Goal: Navigation & Orientation: Find specific page/section

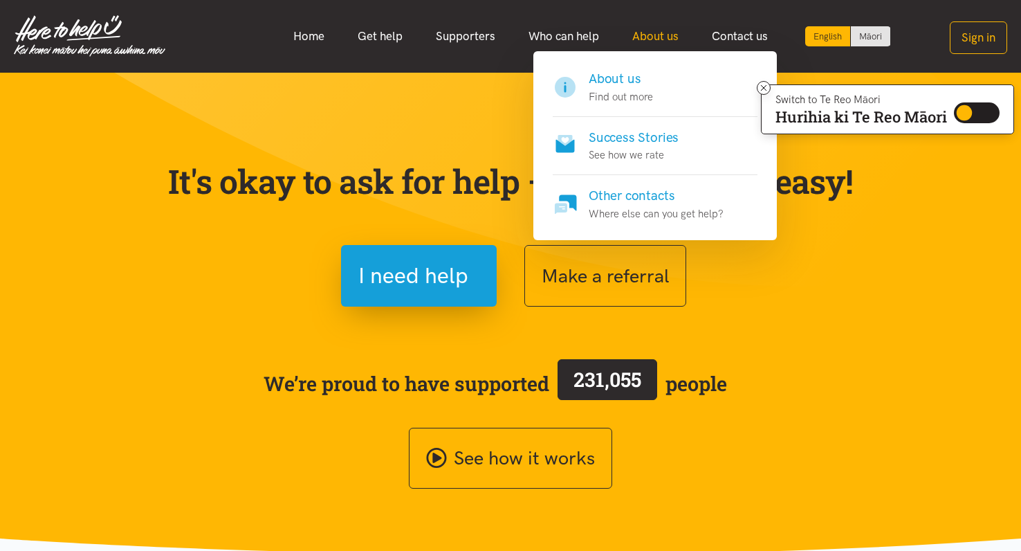
click at [652, 38] on link "About us" at bounding box center [656, 36] width 80 height 30
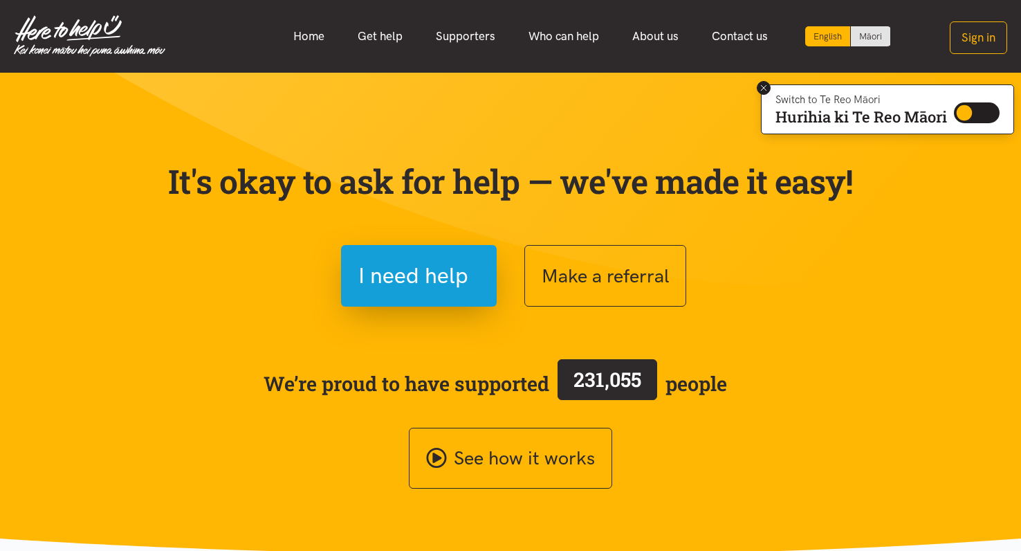
click at [761, 86] on icon at bounding box center [764, 88] width 6 height 6
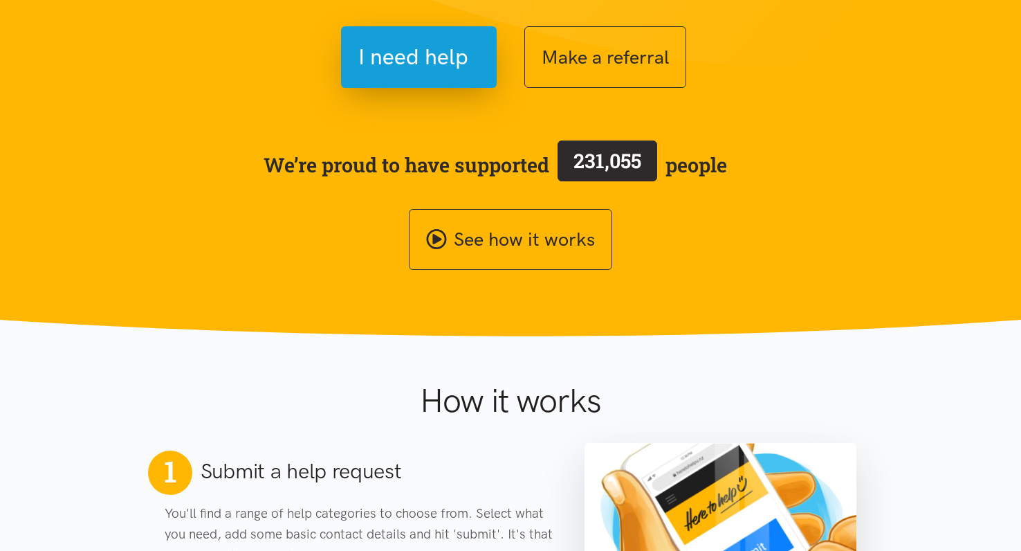
scroll to position [15, 0]
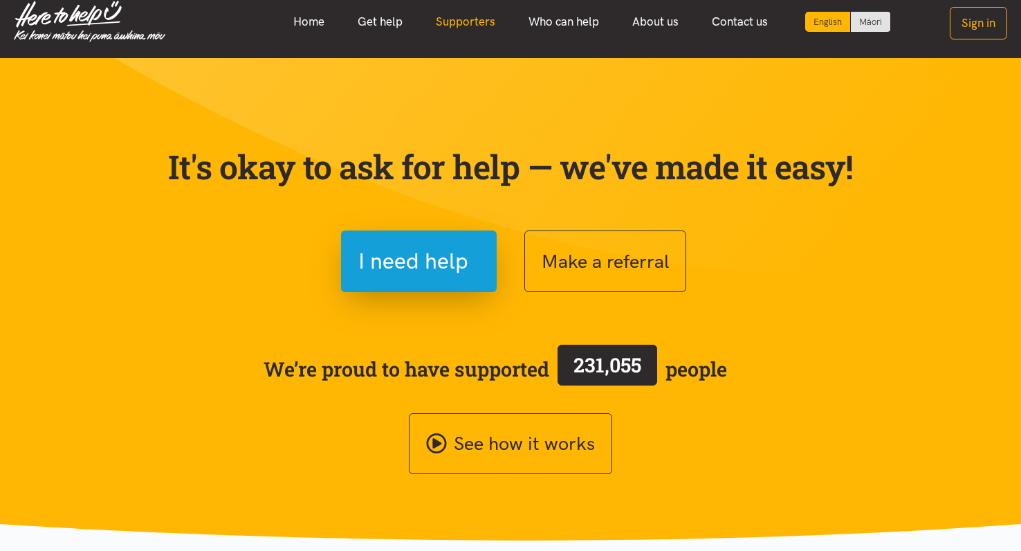
click at [458, 22] on link "Supporters" at bounding box center [465, 22] width 93 height 30
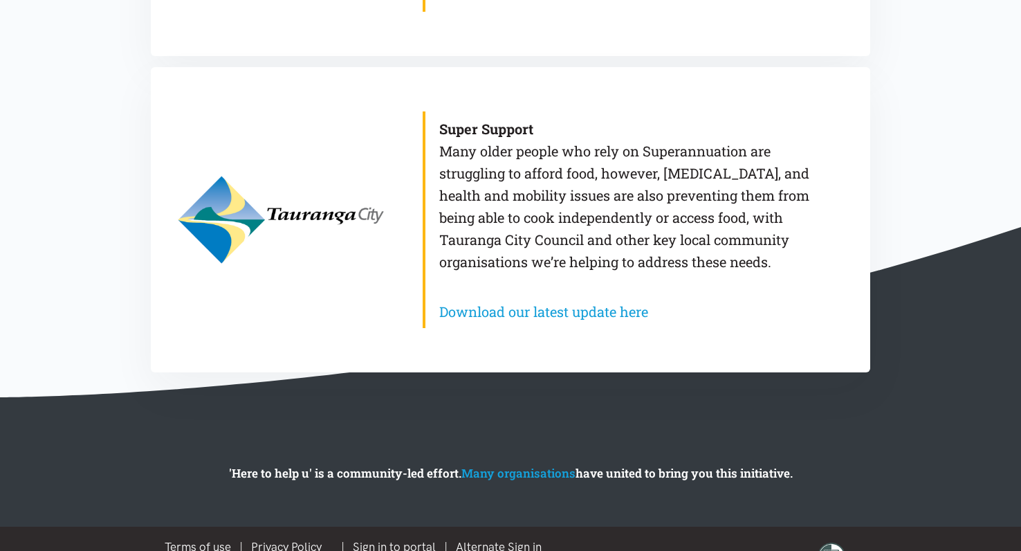
scroll to position [1350, 0]
